Goal: Task Accomplishment & Management: Use online tool/utility

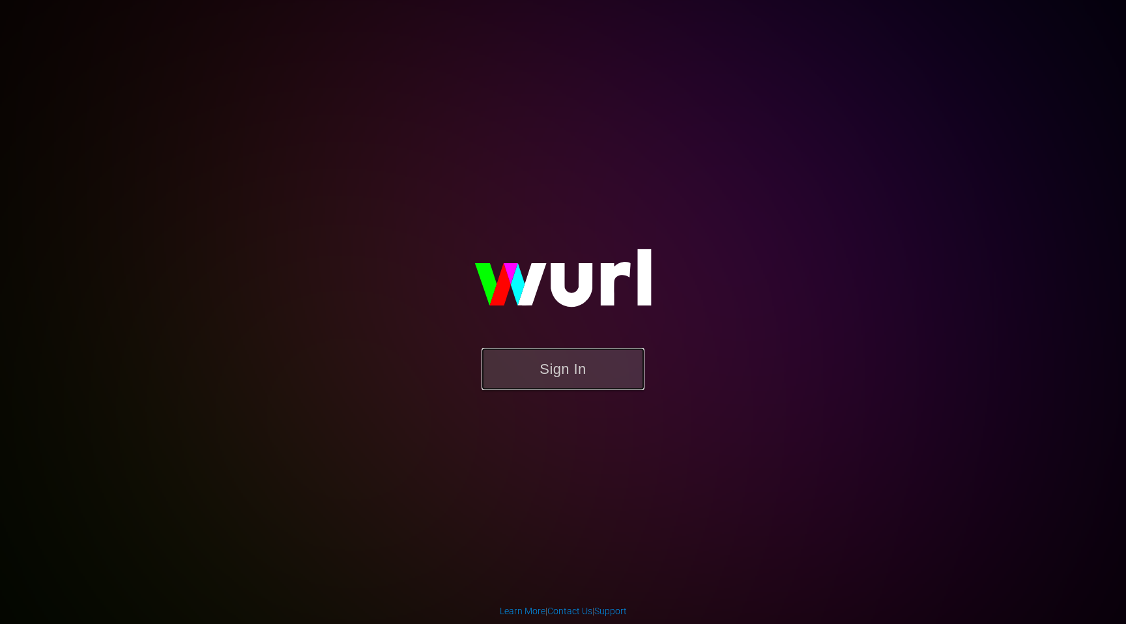
click at [572, 380] on button "Sign In" at bounding box center [562, 369] width 163 height 42
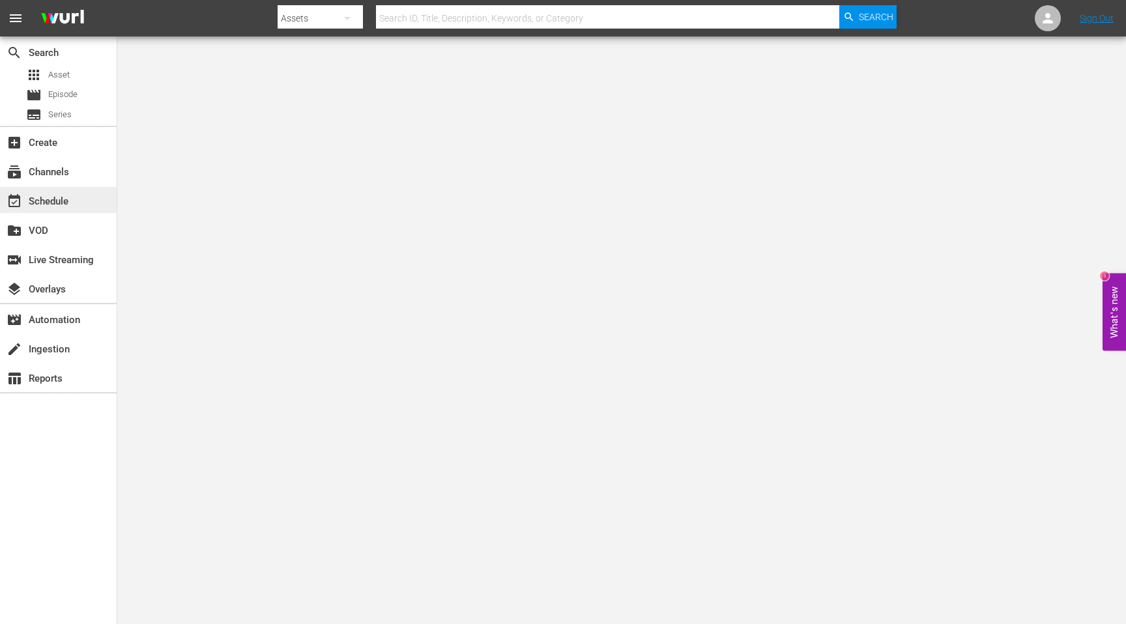
click at [73, 209] on div "event_available Schedule" at bounding box center [58, 200] width 117 height 26
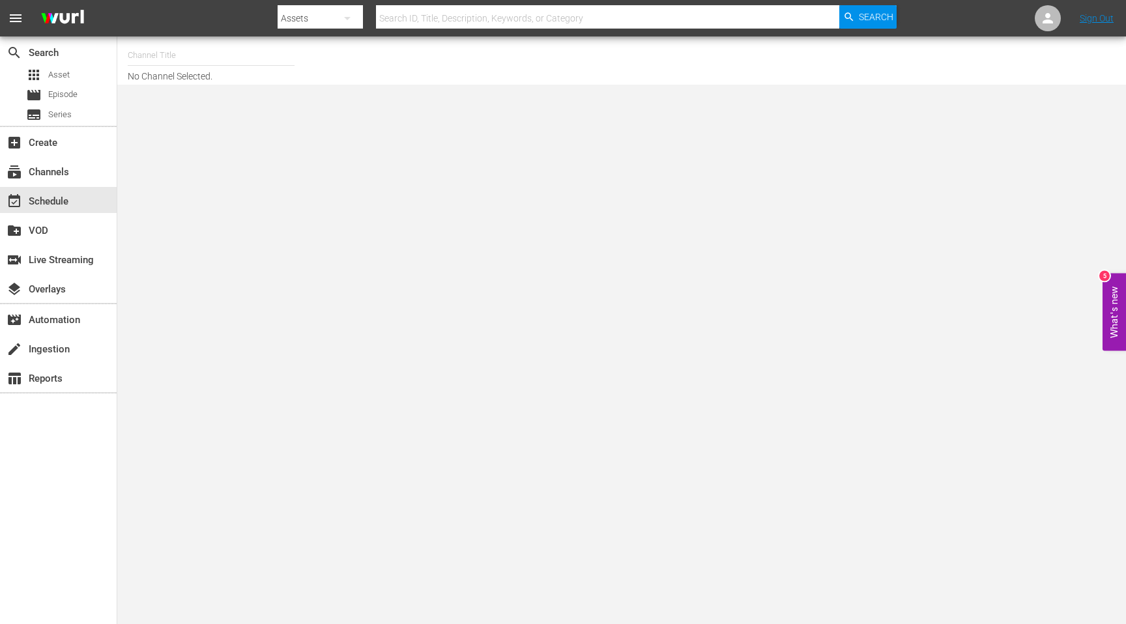
click at [162, 49] on input "text" at bounding box center [211, 55] width 167 height 31
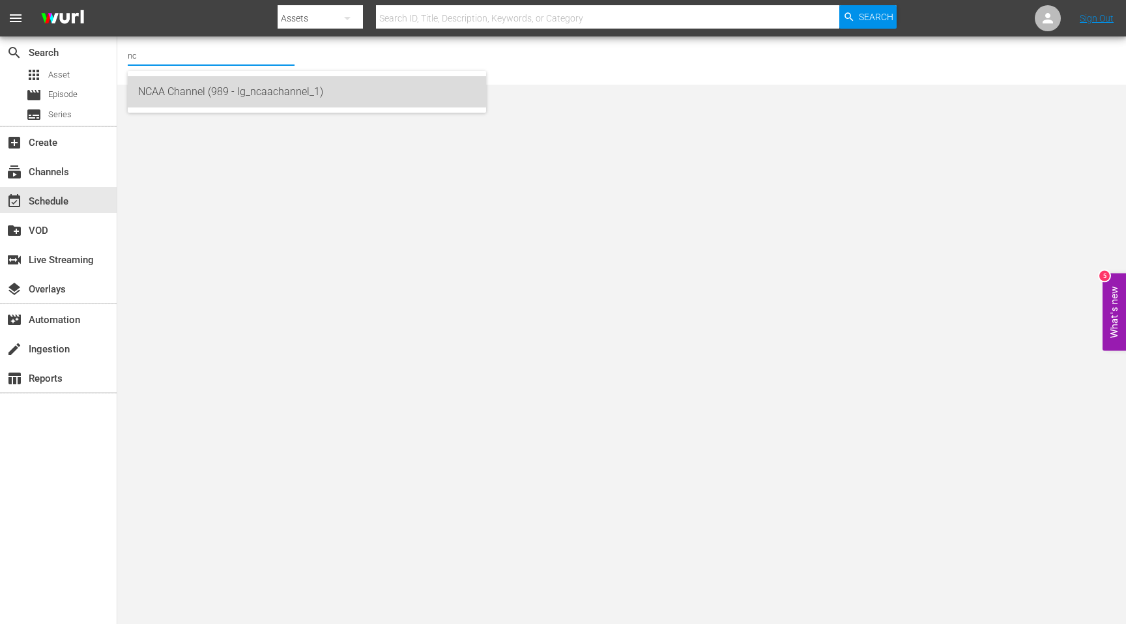
click at [164, 85] on div "NCAA Channel (989 - lg_ncaachannel_1)" at bounding box center [306, 91] width 337 height 31
type input "NCAA Channel (989 - lg_ncaachannel_1)"
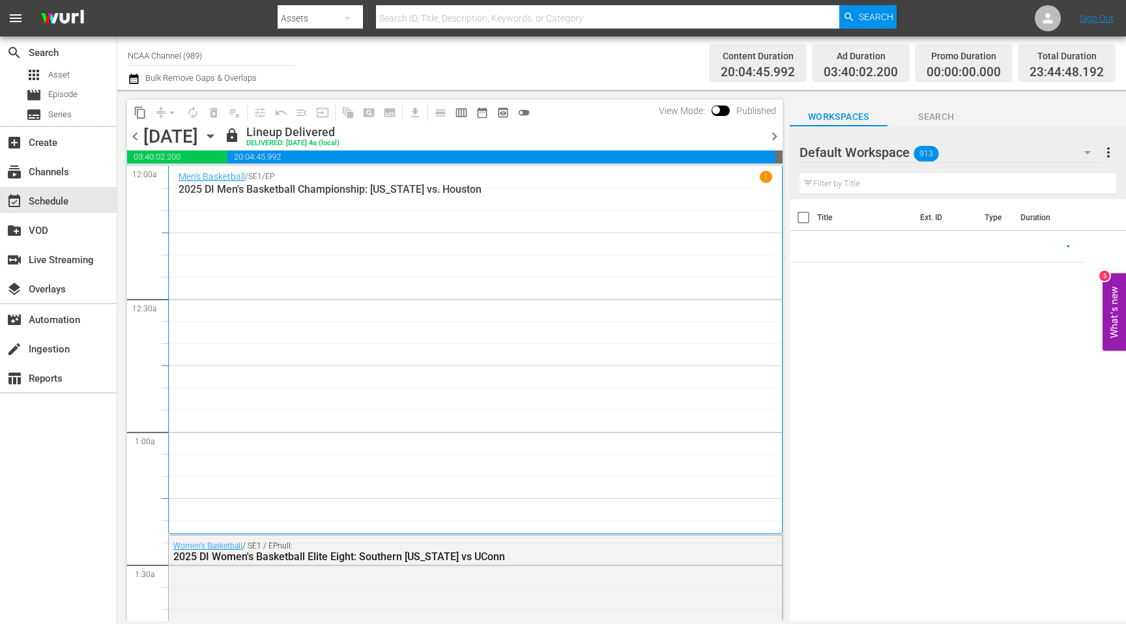
click at [221, 138] on div "[DATE] [DATE]" at bounding box center [182, 136] width 78 height 21
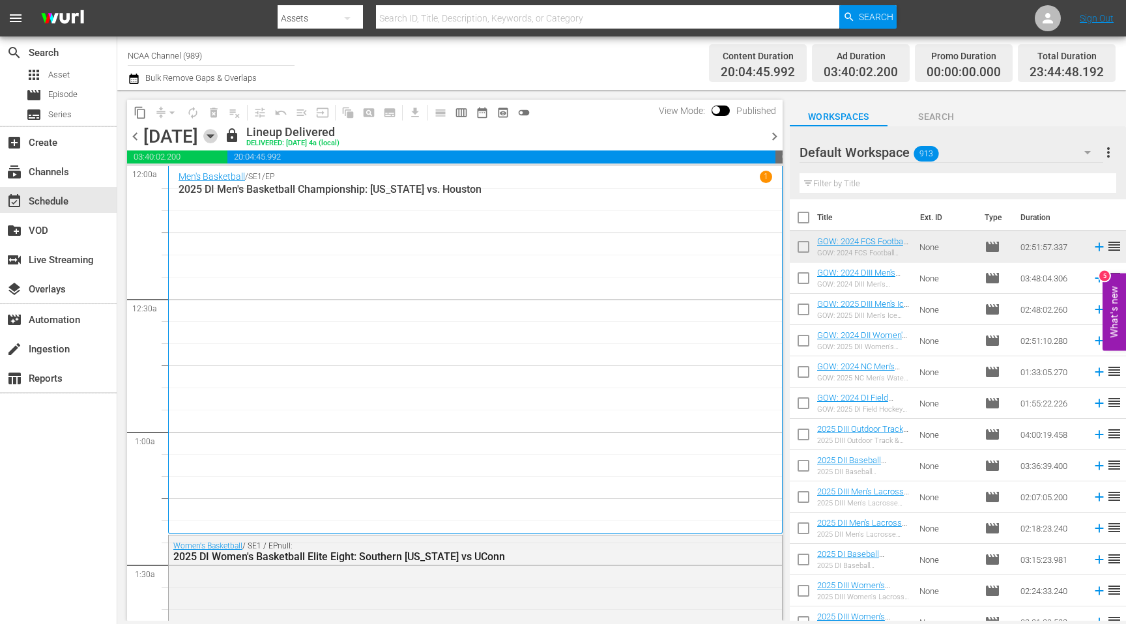
click at [218, 137] on icon "button" at bounding box center [210, 136] width 14 height 14
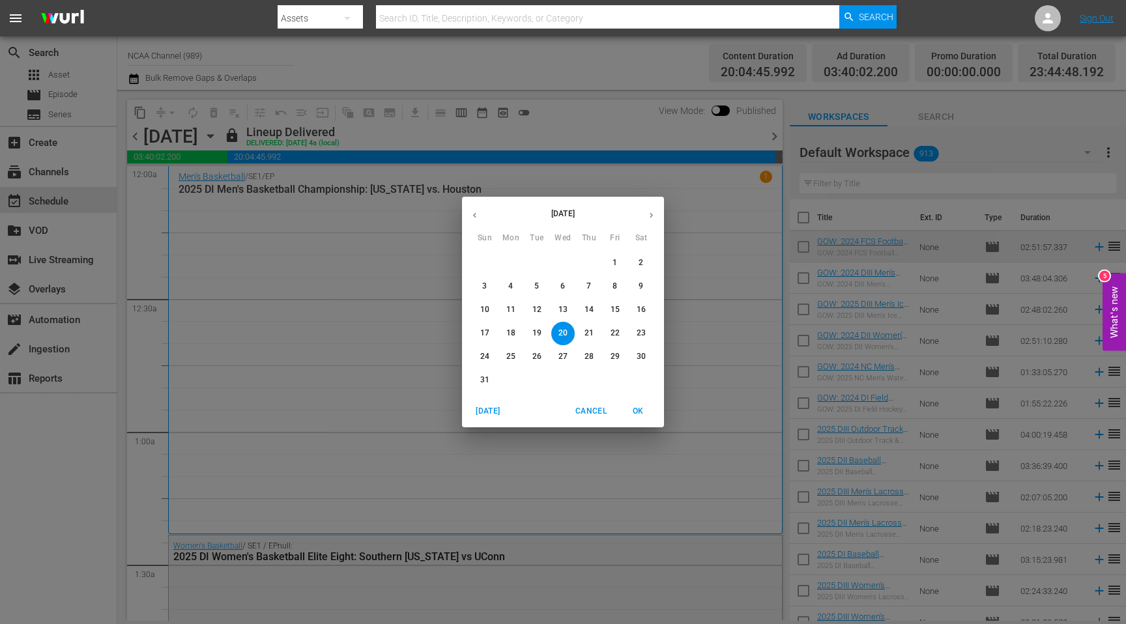
click at [477, 213] on icon "button" at bounding box center [475, 215] width 10 height 10
click at [481, 314] on p "13" at bounding box center [484, 309] width 9 height 11
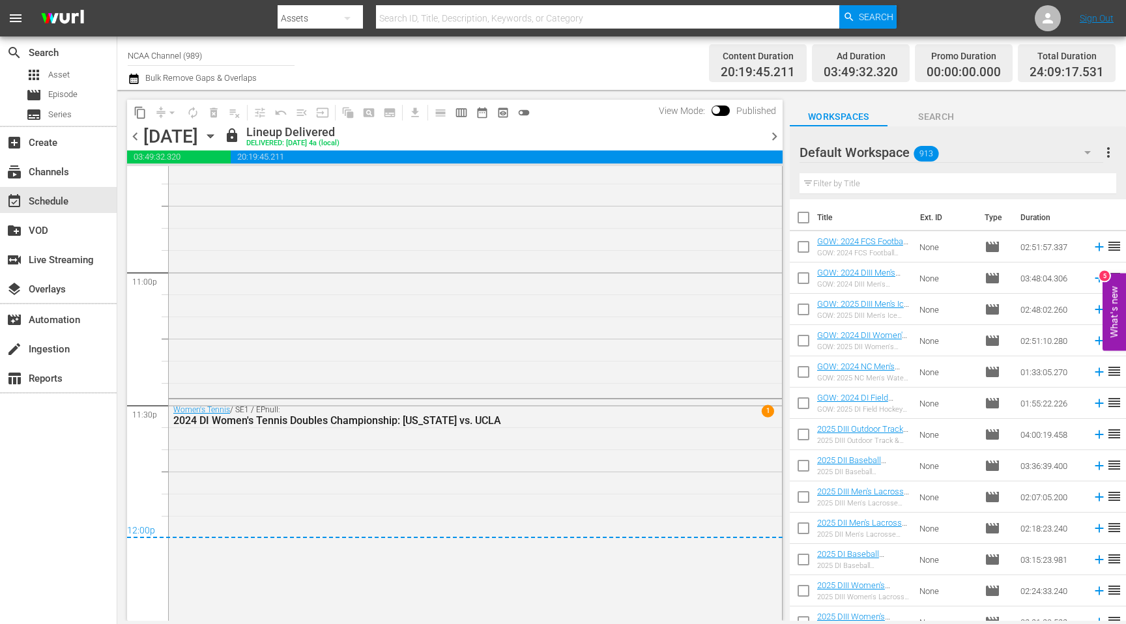
scroll to position [6216, 0]
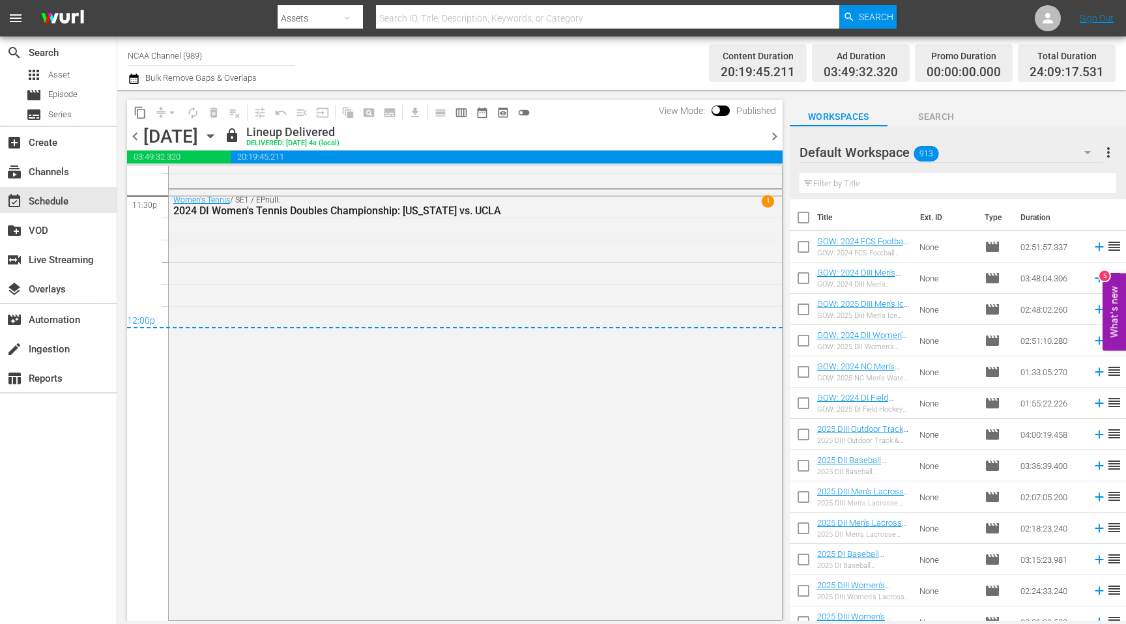
click at [773, 135] on span "chevron_right" at bounding box center [774, 136] width 16 height 16
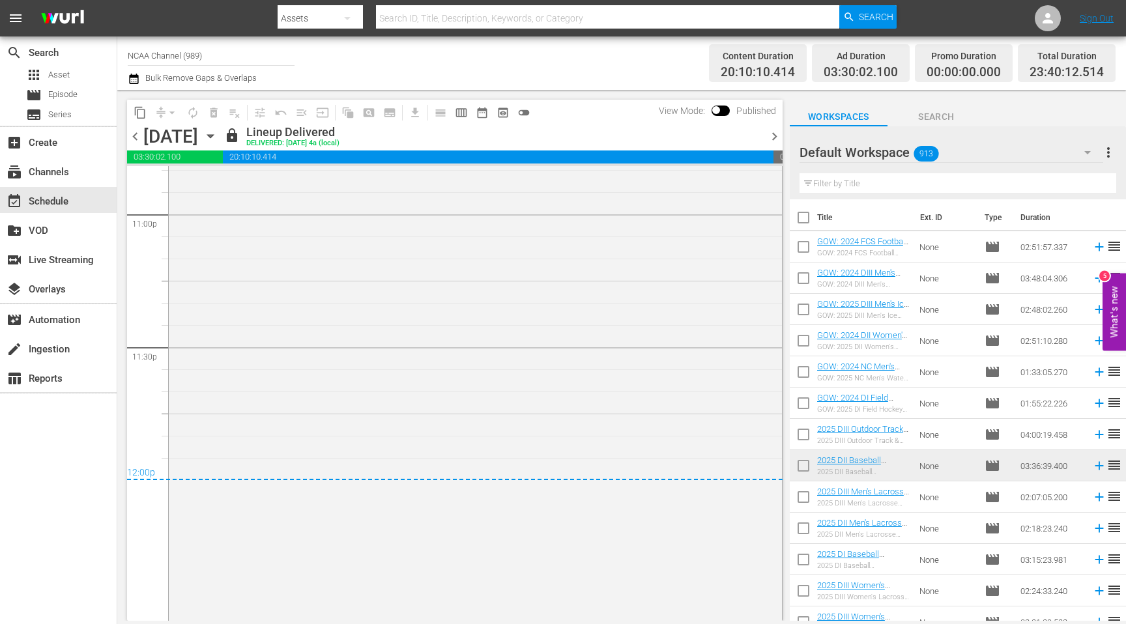
scroll to position [6129, 0]
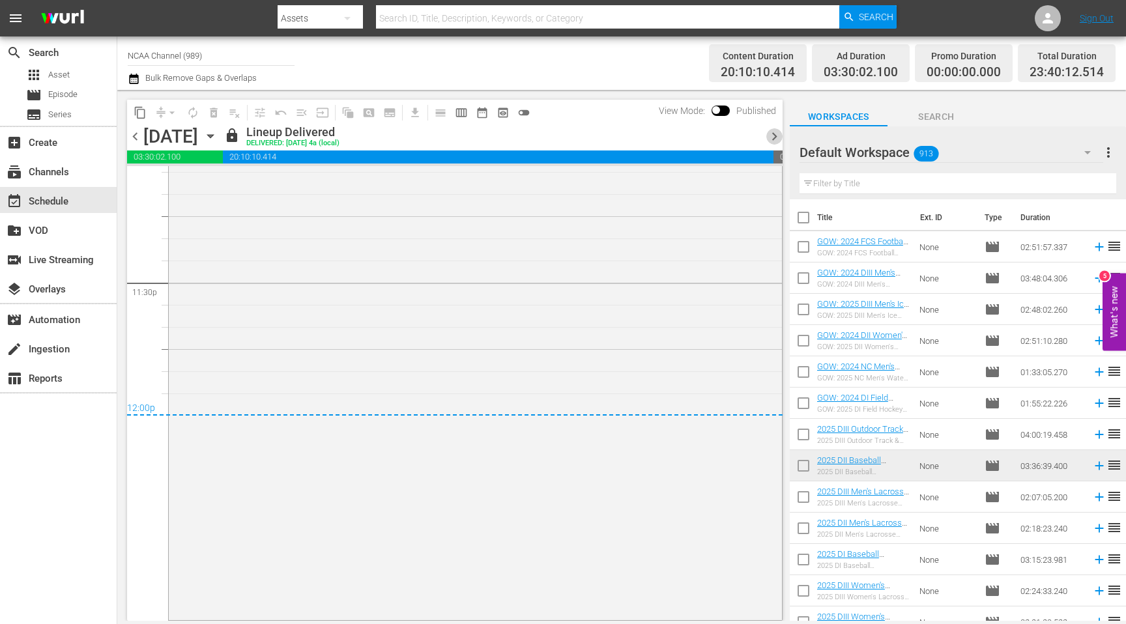
click at [767, 134] on span "chevron_right" at bounding box center [774, 136] width 16 height 16
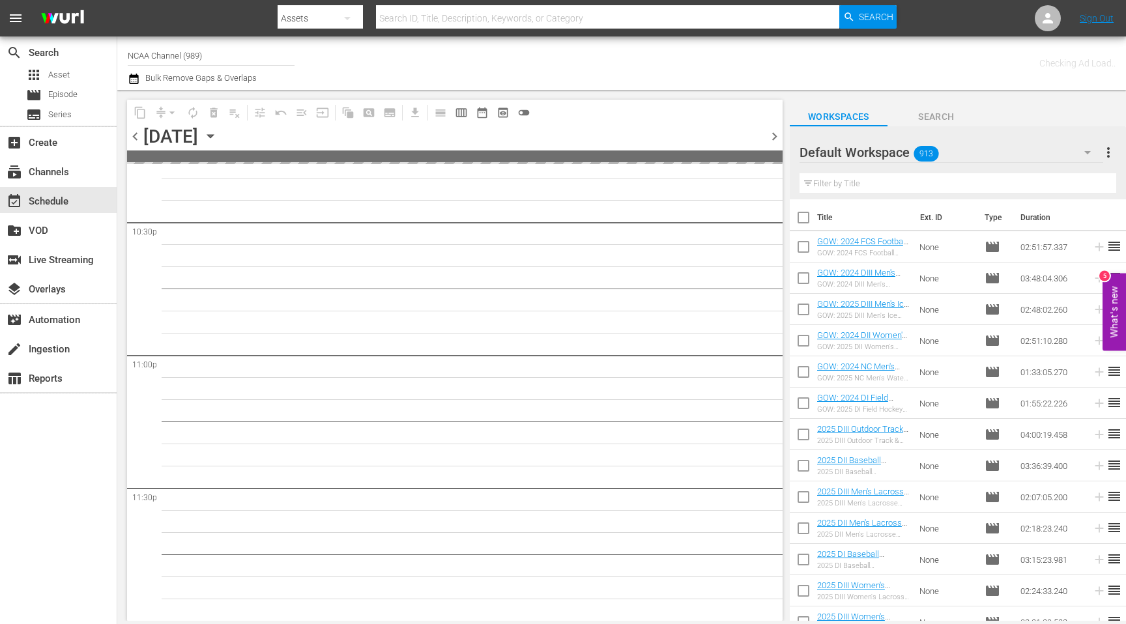
scroll to position [5922, 0]
click at [767, 134] on span "chevron_right" at bounding box center [774, 136] width 16 height 16
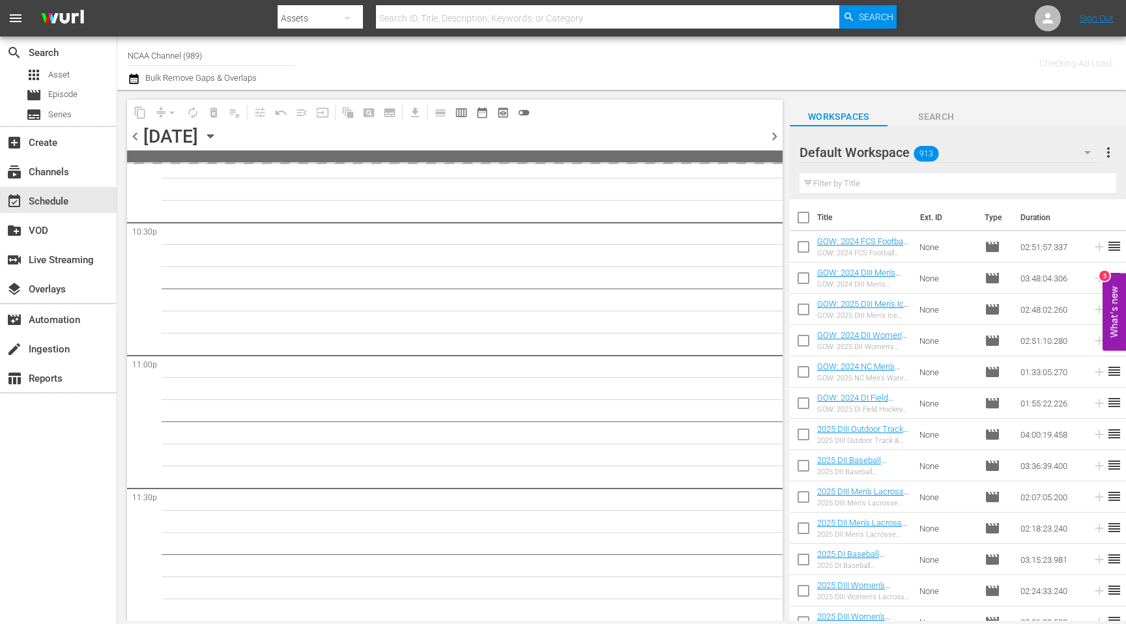
click at [767, 134] on span "chevron_right" at bounding box center [774, 136] width 16 height 16
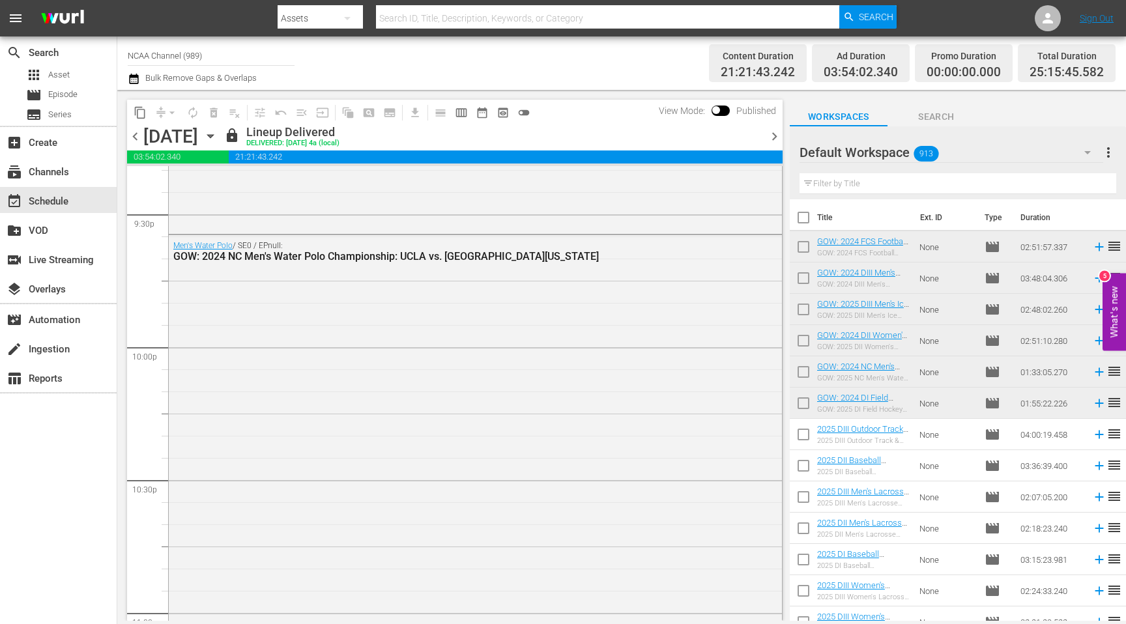
scroll to position [5673, 0]
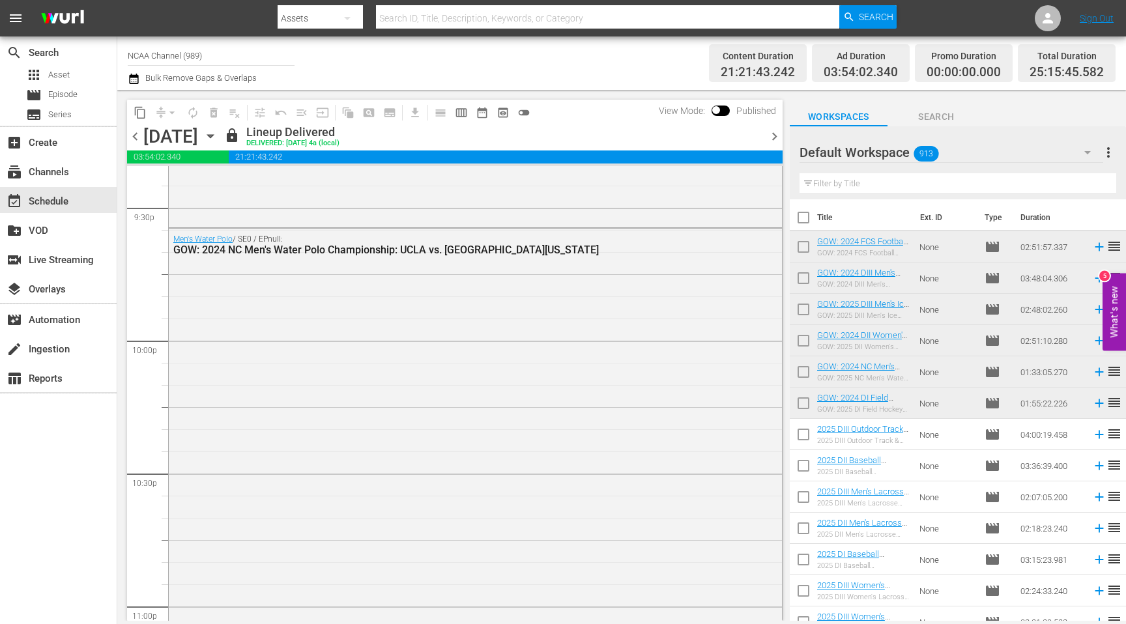
click at [775, 137] on span "chevron_right" at bounding box center [774, 136] width 16 height 16
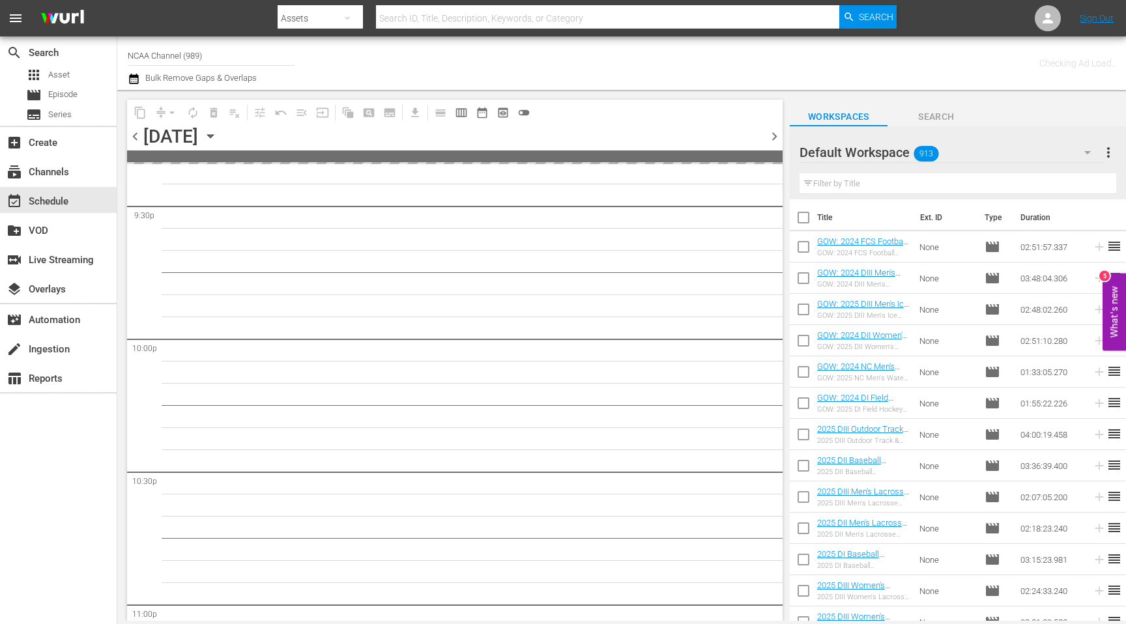
scroll to position [5761, 0]
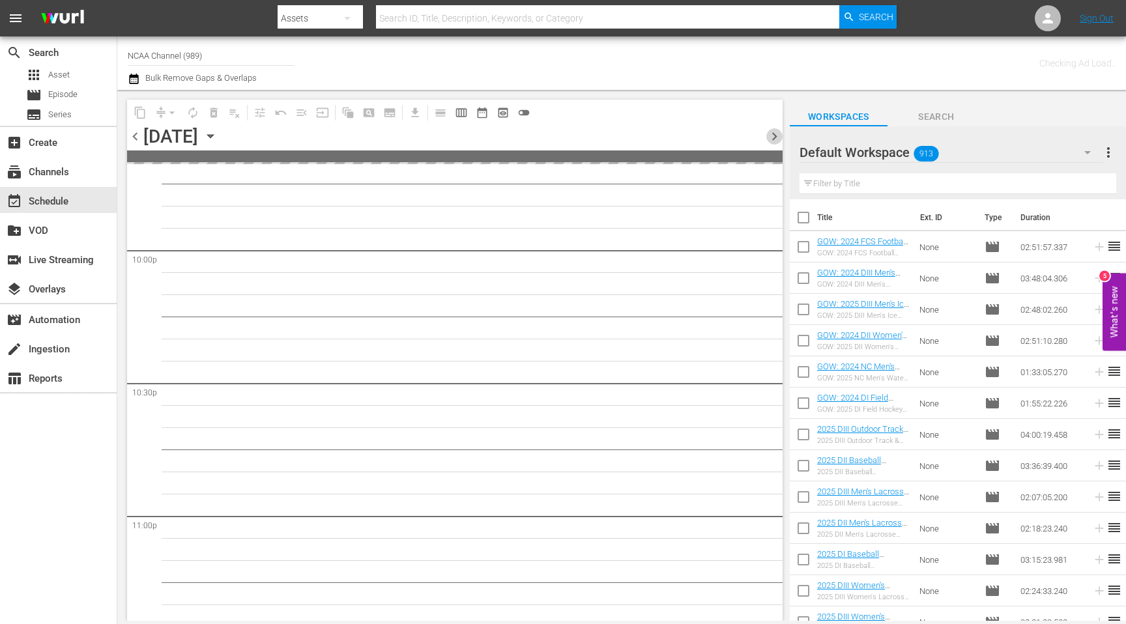
click at [775, 137] on span "chevron_right" at bounding box center [774, 136] width 16 height 16
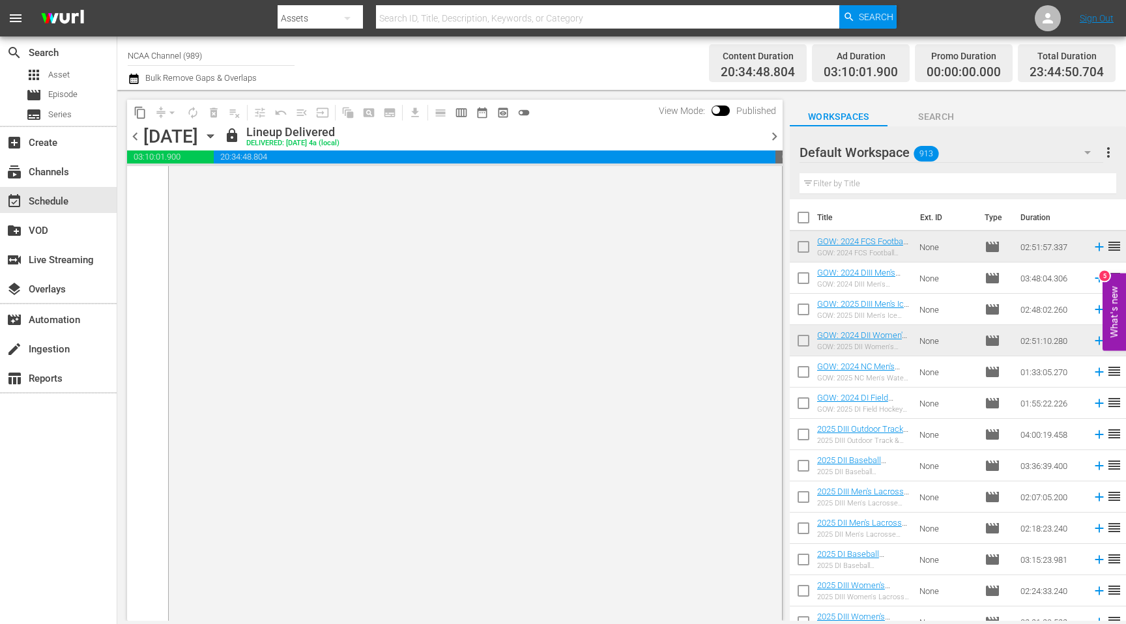
scroll to position [6565, 0]
click at [777, 135] on span "chevron_right" at bounding box center [774, 136] width 16 height 16
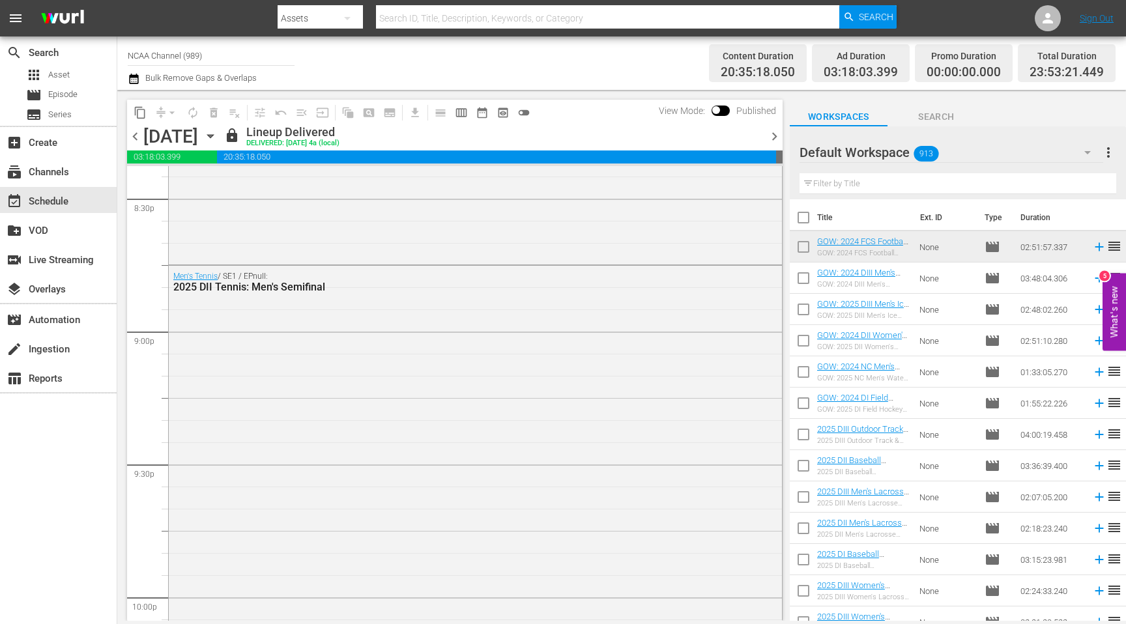
scroll to position [5418, 0]
click at [773, 140] on span "chevron_right" at bounding box center [774, 136] width 16 height 16
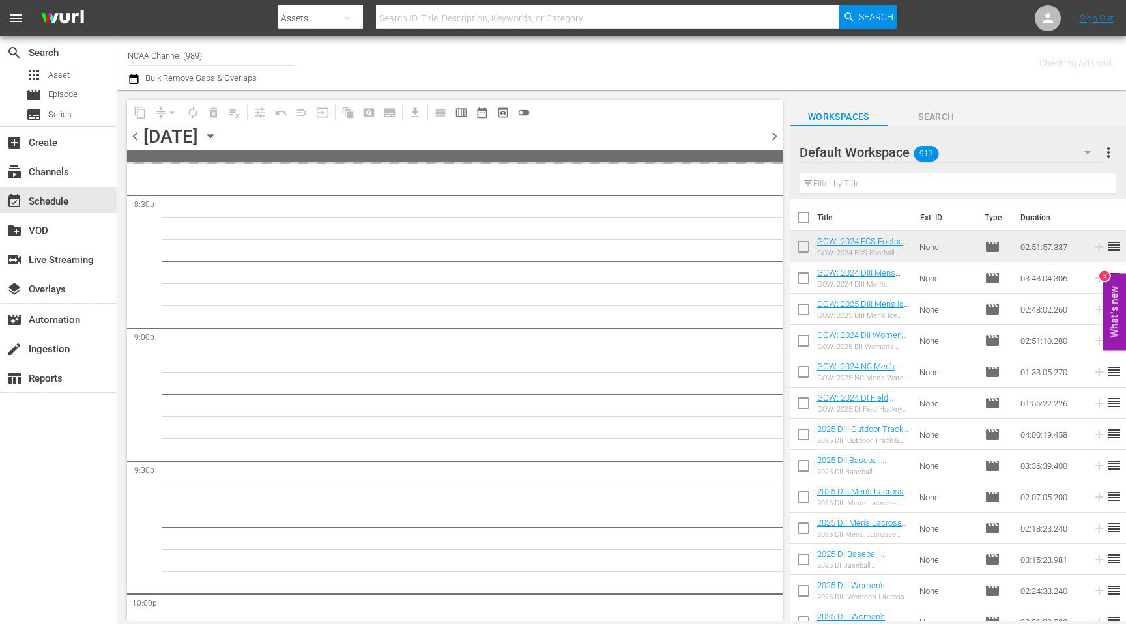
scroll to position [5529, 0]
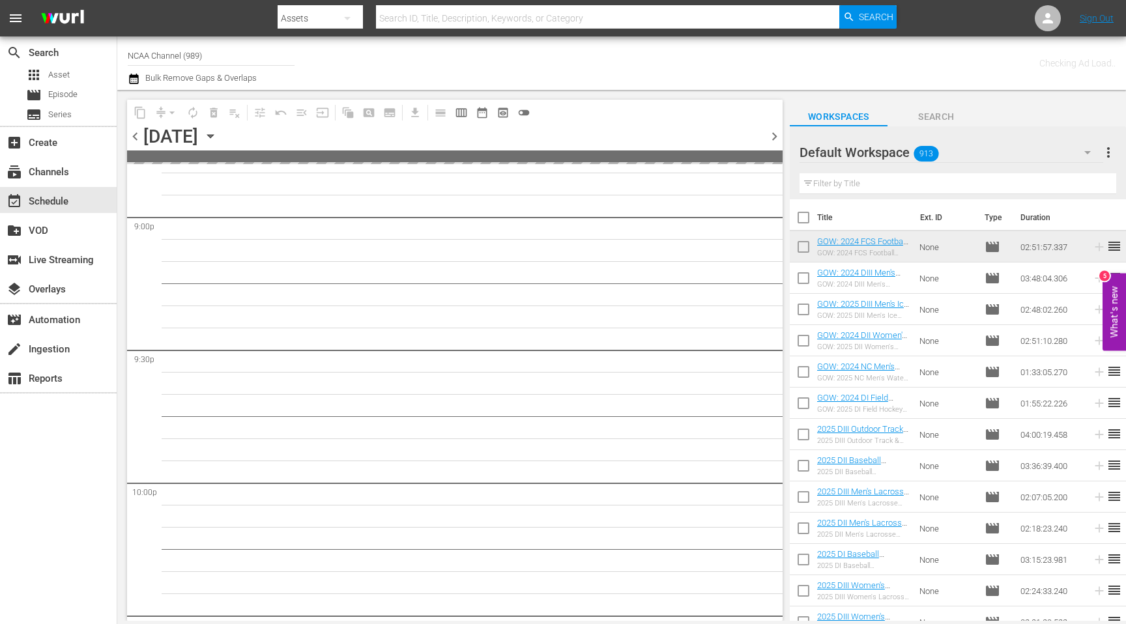
click at [773, 139] on span "chevron_right" at bounding box center [774, 136] width 16 height 16
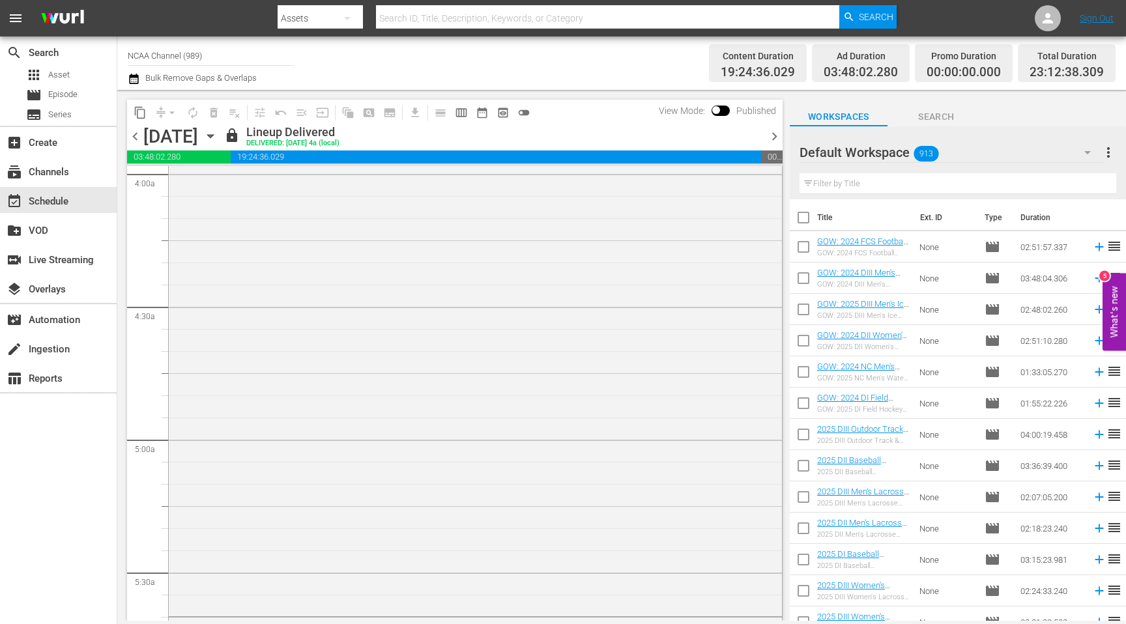
scroll to position [1074, 0]
click at [777, 134] on span "chevron_right" at bounding box center [774, 136] width 16 height 16
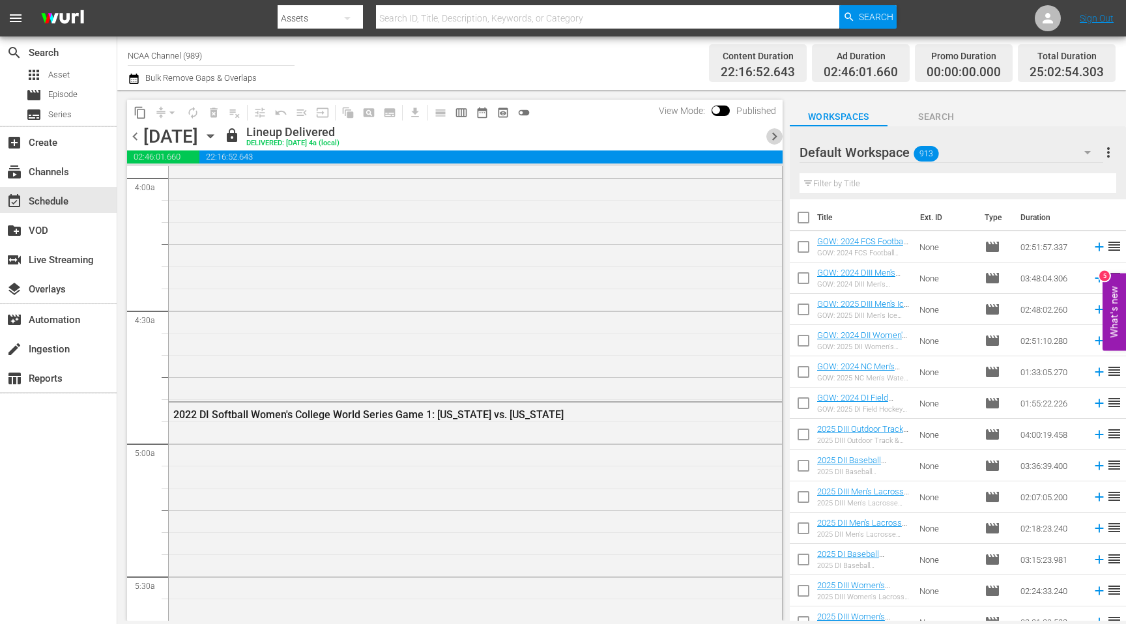
click at [777, 134] on span "chevron_right" at bounding box center [774, 136] width 16 height 16
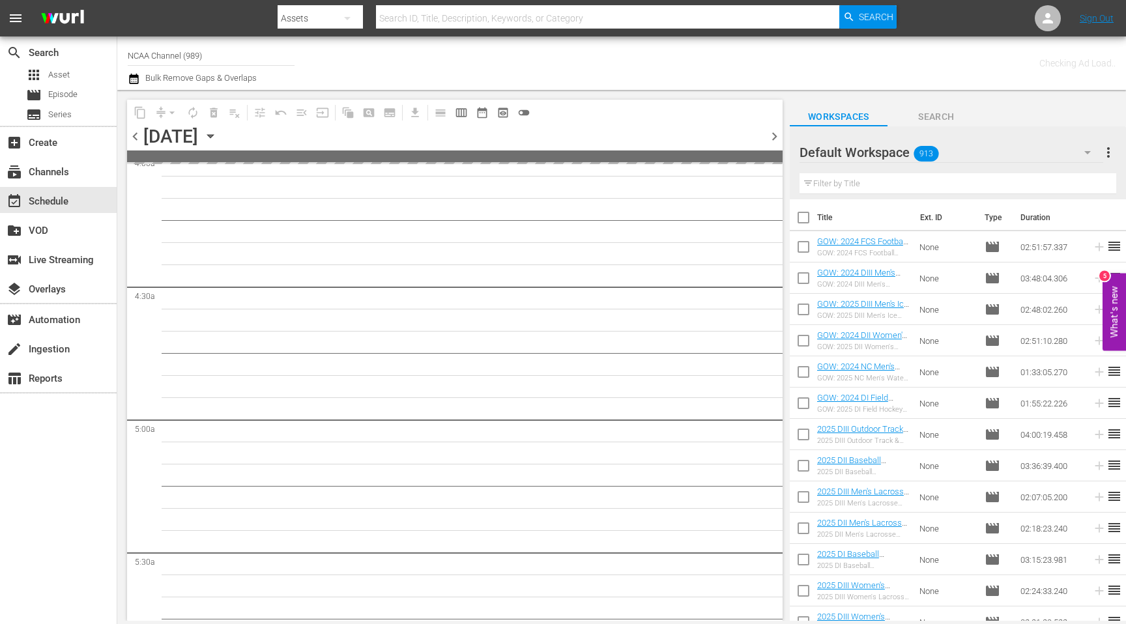
click at [777, 134] on span "chevron_right" at bounding box center [774, 136] width 16 height 16
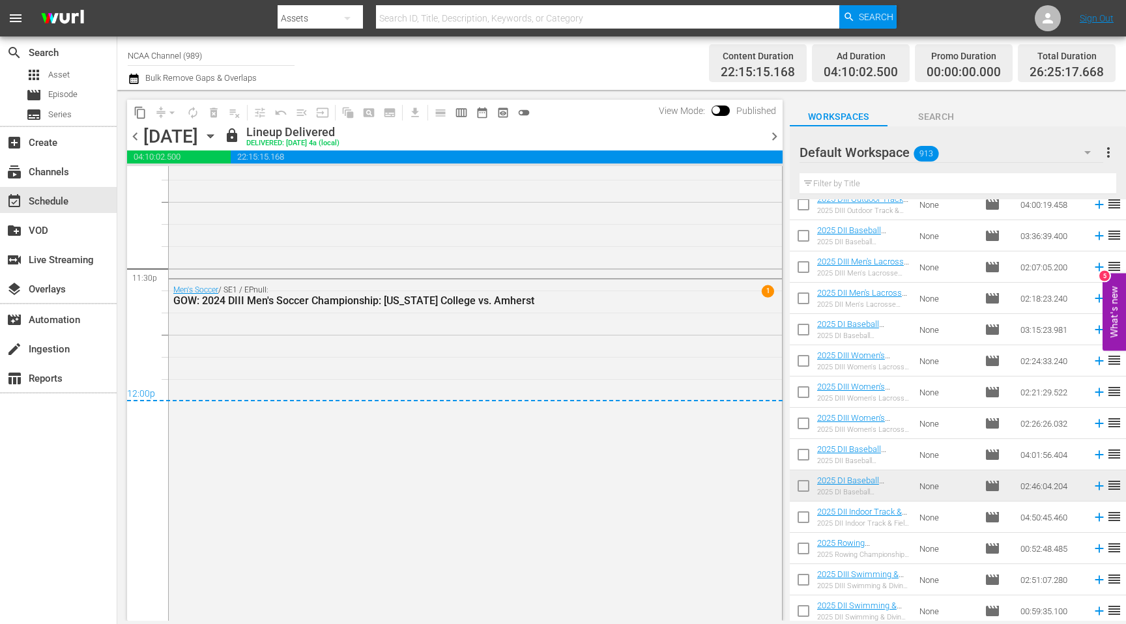
scroll to position [6145, 0]
click at [773, 134] on span "chevron_right" at bounding box center [774, 136] width 16 height 16
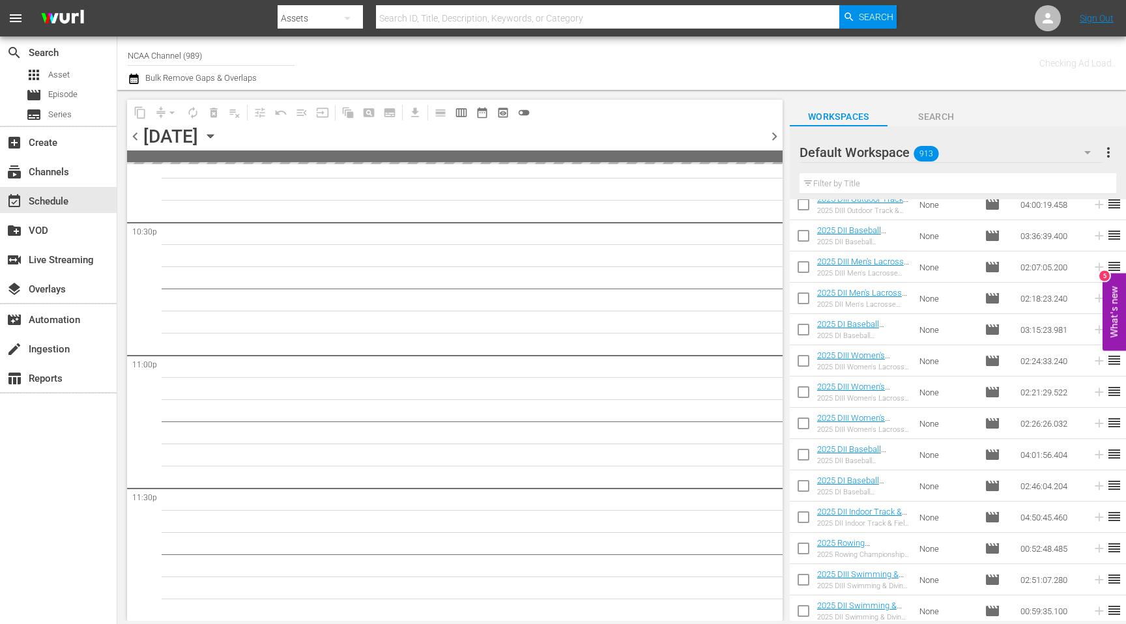
scroll to position [5922, 0]
click at [773, 134] on span "chevron_right" at bounding box center [774, 136] width 16 height 16
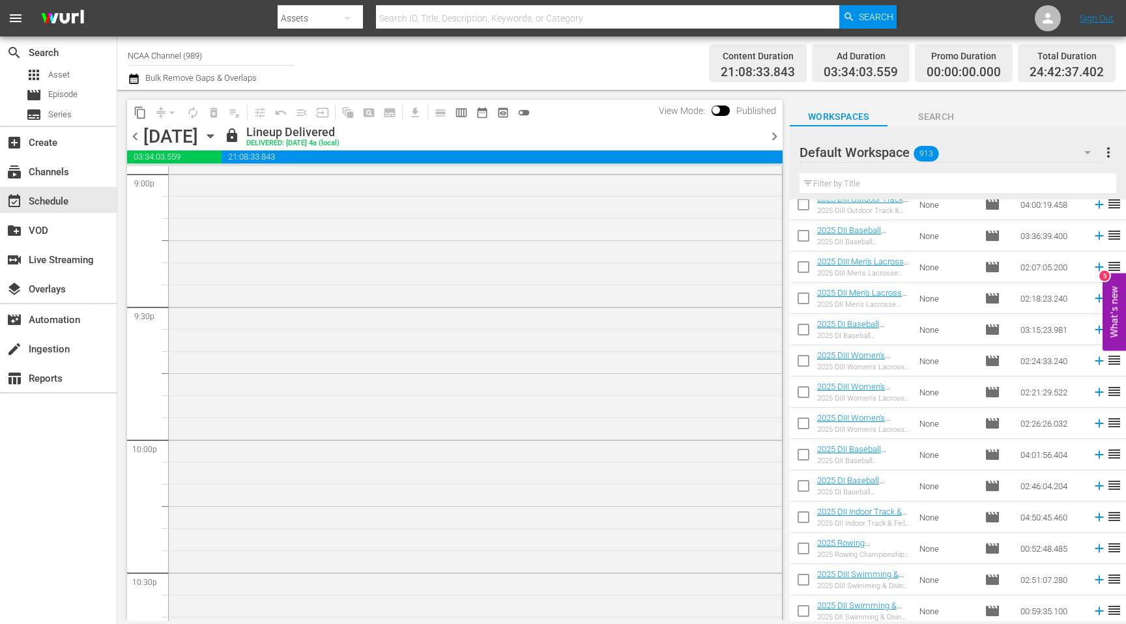
scroll to position [6132, 0]
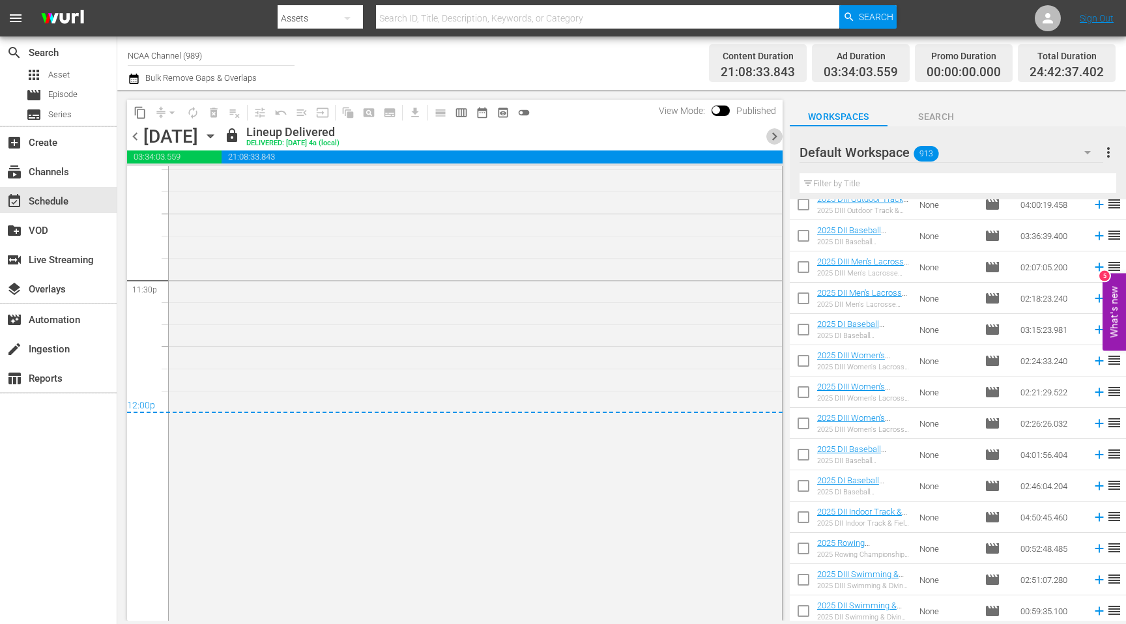
click at [773, 137] on span "chevron_right" at bounding box center [774, 136] width 16 height 16
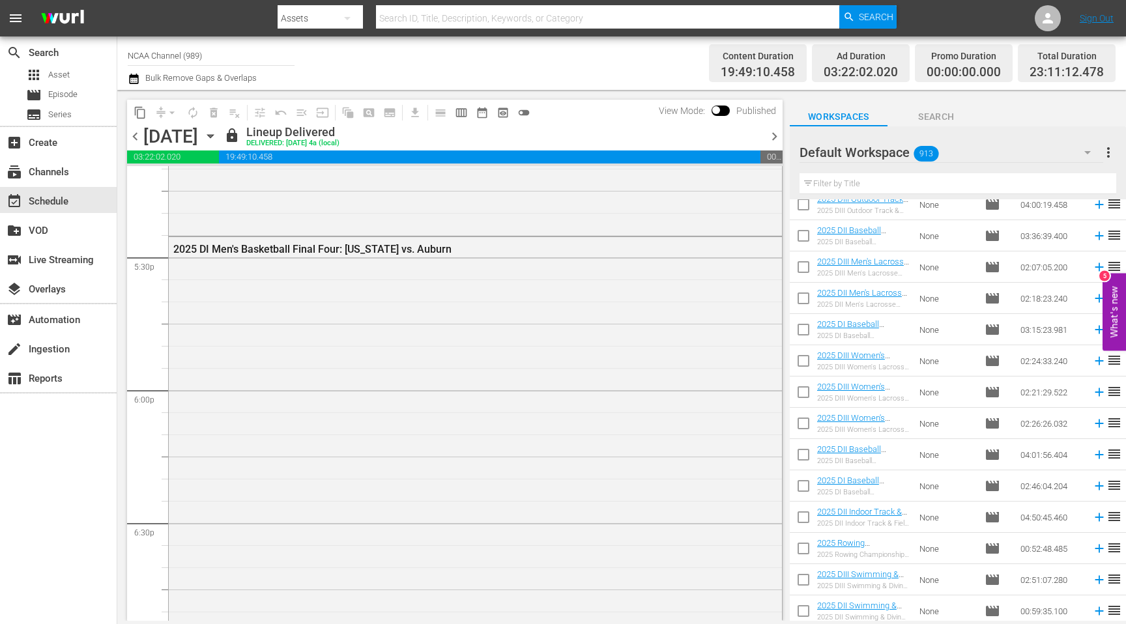
scroll to position [4556, 0]
click at [773, 139] on span "chevron_right" at bounding box center [774, 136] width 16 height 16
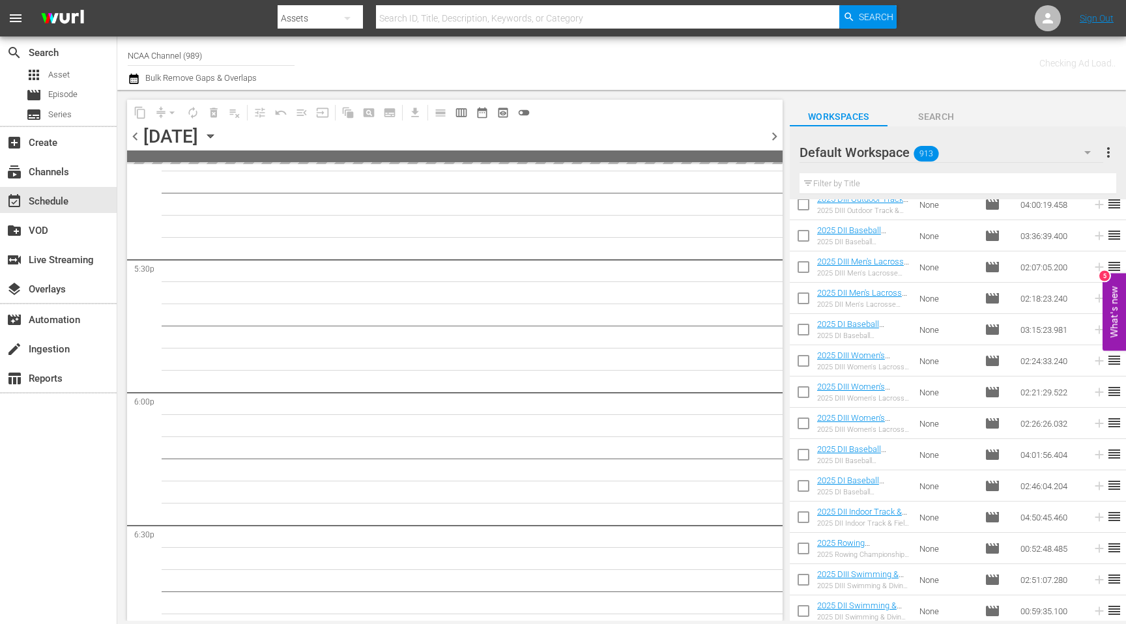
scroll to position [4667, 0]
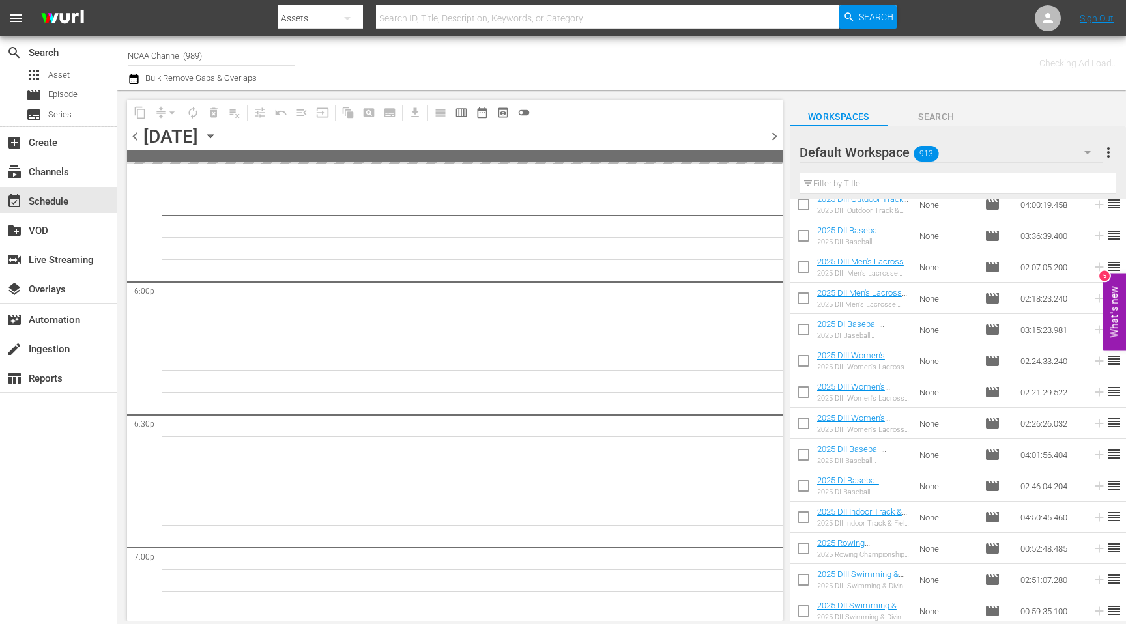
click at [773, 139] on span "chevron_right" at bounding box center [774, 136] width 16 height 16
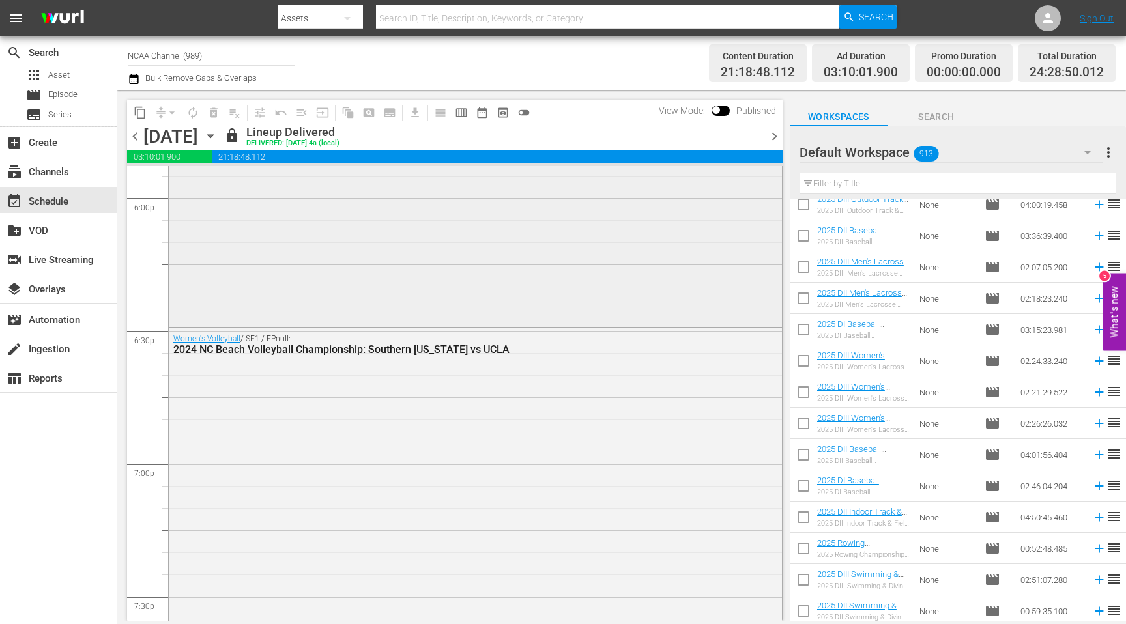
scroll to position [4765, 0]
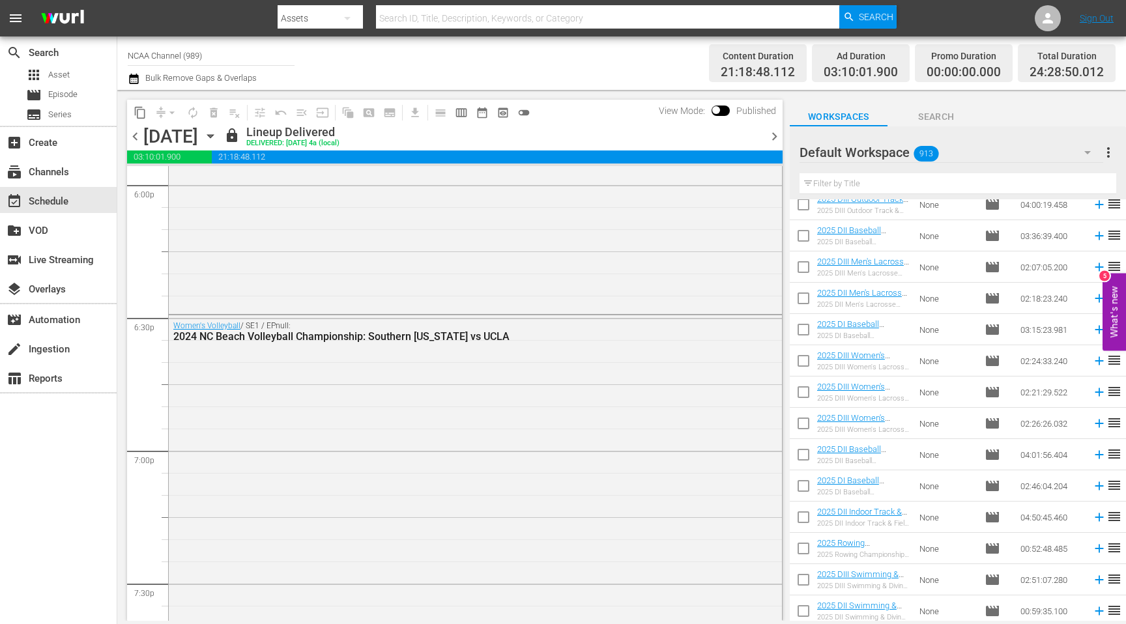
click at [775, 142] on span "chevron_right" at bounding box center [774, 136] width 16 height 16
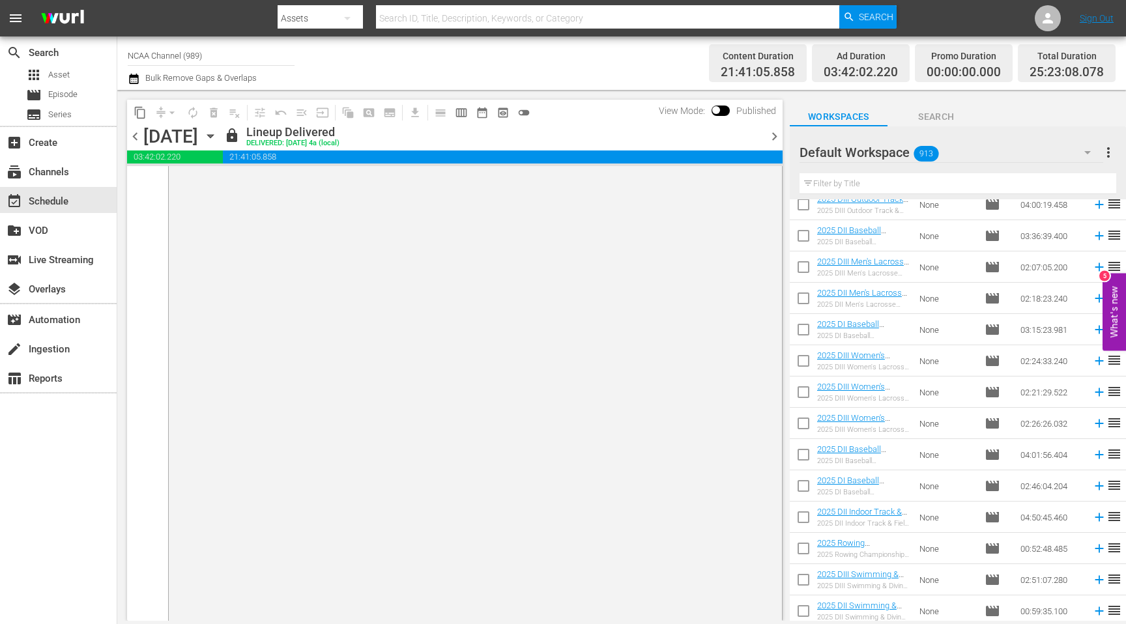
scroll to position [6589, 0]
